Goal: Information Seeking & Learning: Learn about a topic

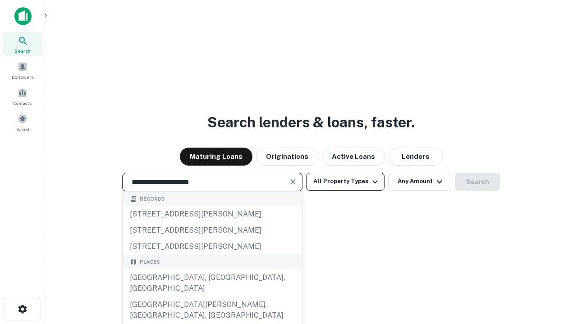
click at [212, 297] on div "[GEOGRAPHIC_DATA], [GEOGRAPHIC_DATA], [GEOGRAPHIC_DATA]" at bounding box center [212, 283] width 179 height 27
click at [345, 182] on button "All Property Types" at bounding box center [345, 182] width 78 height 18
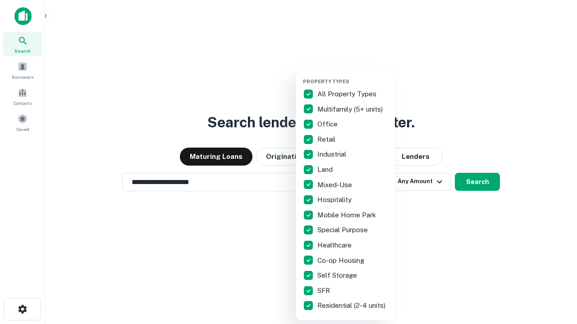
type input "**********"
click at [352, 76] on button "button" at bounding box center [352, 76] width 99 height 0
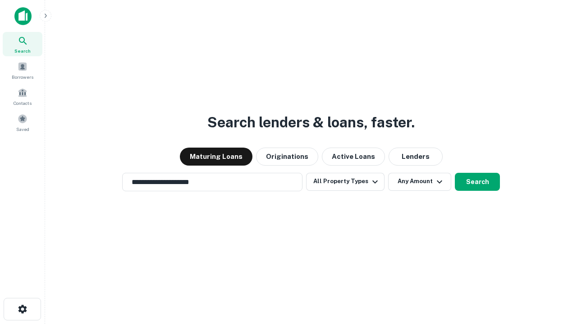
scroll to position [5, 109]
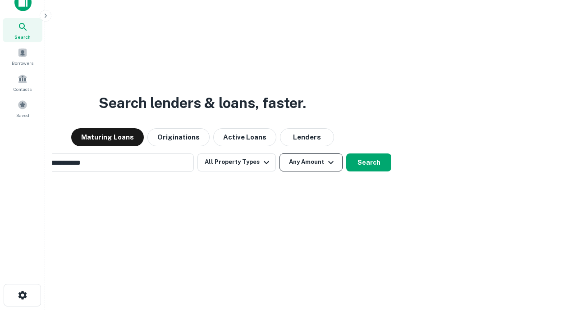
click at [279, 154] on button "Any Amount" at bounding box center [310, 163] width 63 height 18
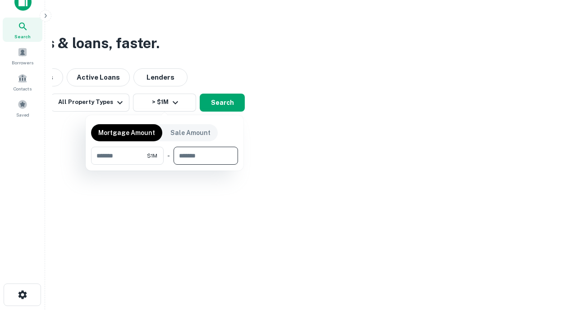
type input "*******"
click at [164, 165] on button "button" at bounding box center [164, 165] width 147 height 0
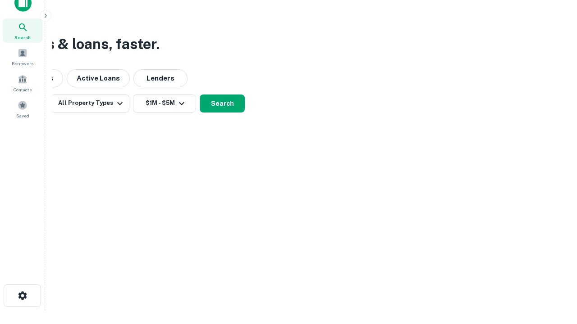
scroll to position [5, 166]
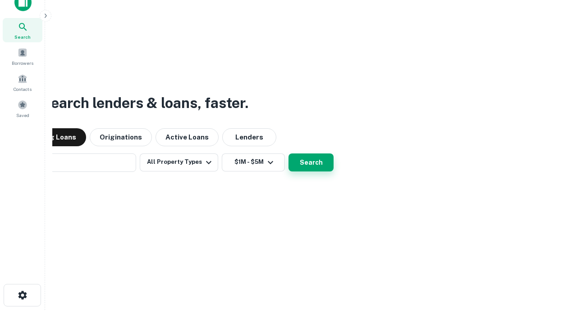
click at [288, 154] on button "Search" at bounding box center [310, 163] width 45 height 18
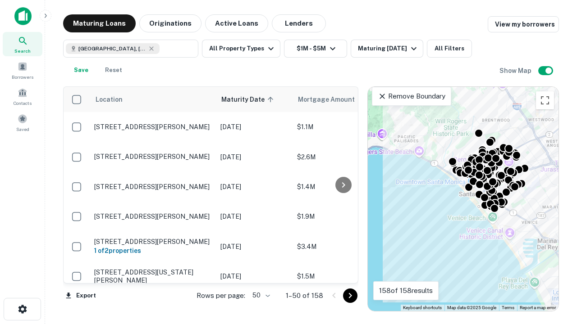
click at [259, 296] on body "Search Borrowers Contacts Saved Maturing Loans Originations Active Loans Lender…" at bounding box center [288, 162] width 577 height 324
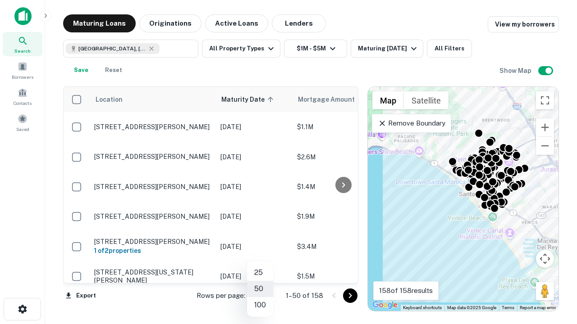
click at [260, 273] on li "25" at bounding box center [260, 273] width 26 height 16
